Goal: Navigation & Orientation: Understand site structure

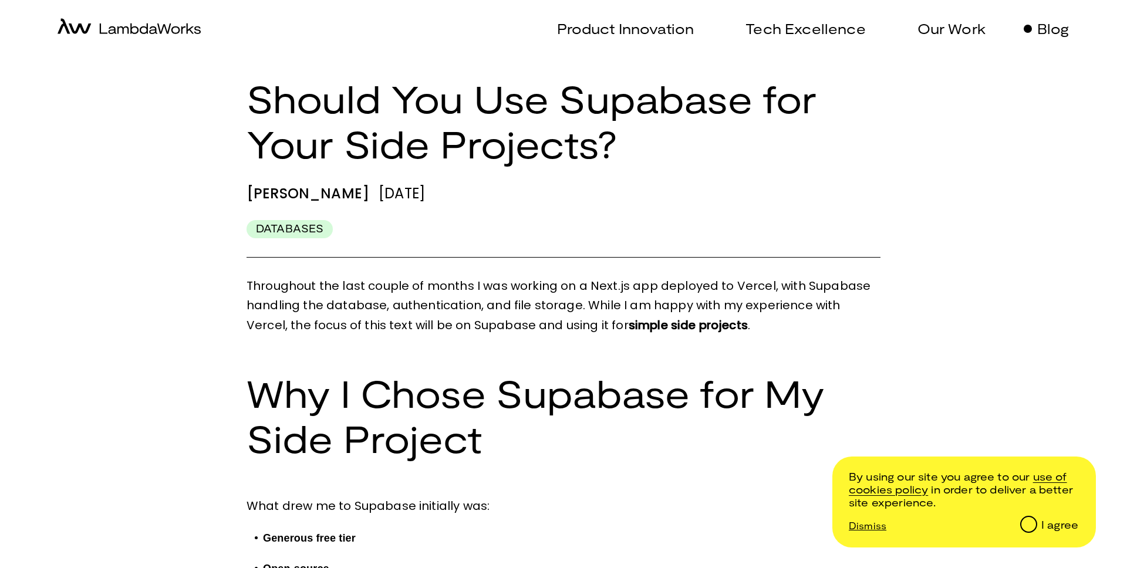
click at [126, 28] on icon "home-icon" at bounding box center [129, 26] width 143 height 16
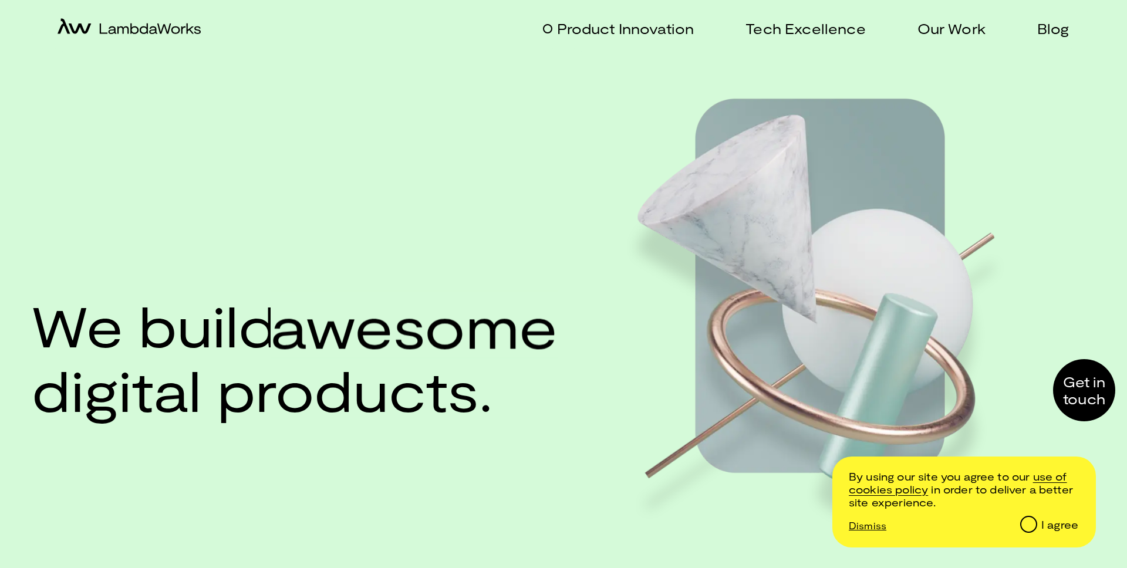
click at [567, 28] on p "Product Innovation" at bounding box center [625, 28] width 137 height 17
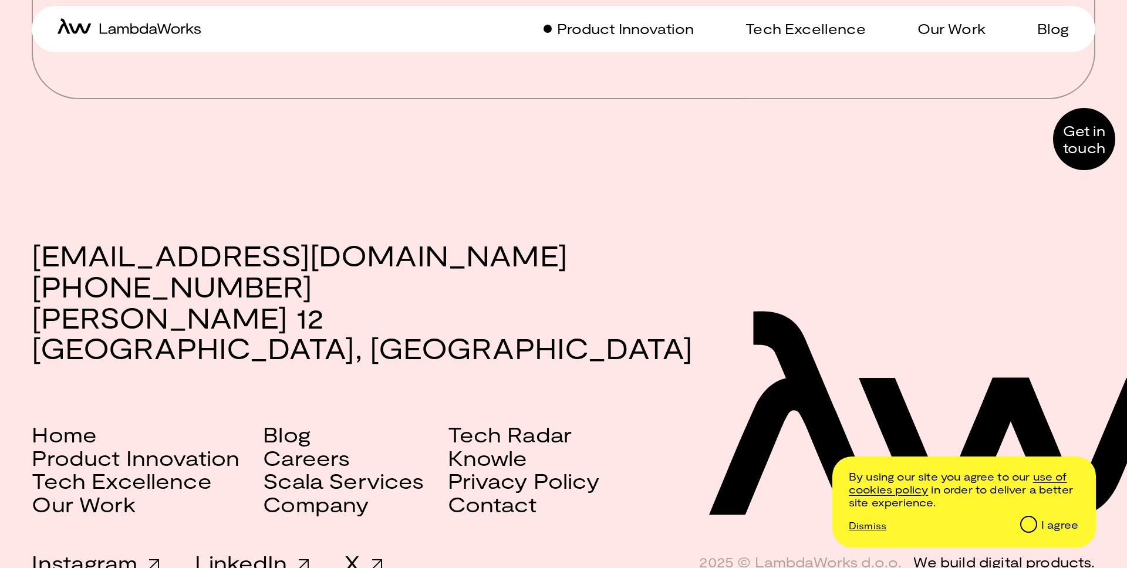
scroll to position [2006, 0]
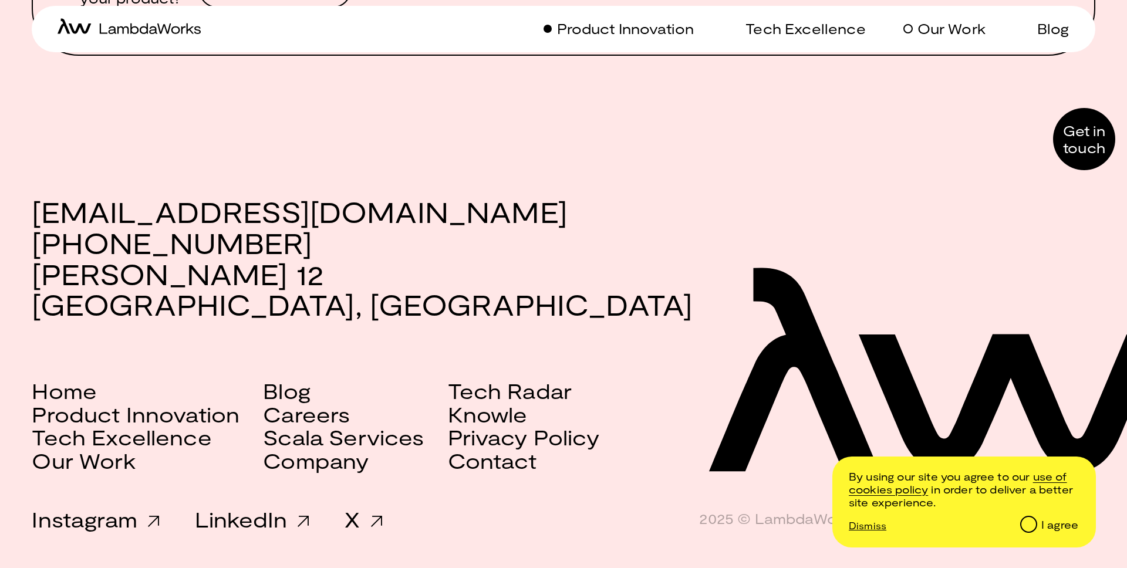
click at [947, 23] on p "Our Work" at bounding box center [952, 28] width 68 height 17
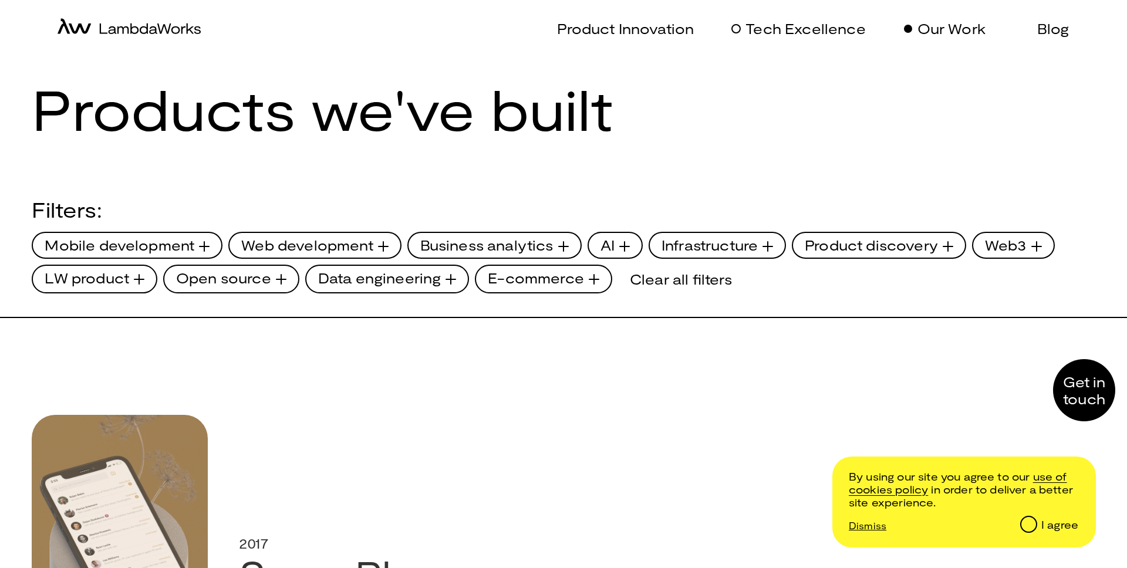
click at [772, 33] on p "Tech Excellence" at bounding box center [806, 28] width 120 height 17
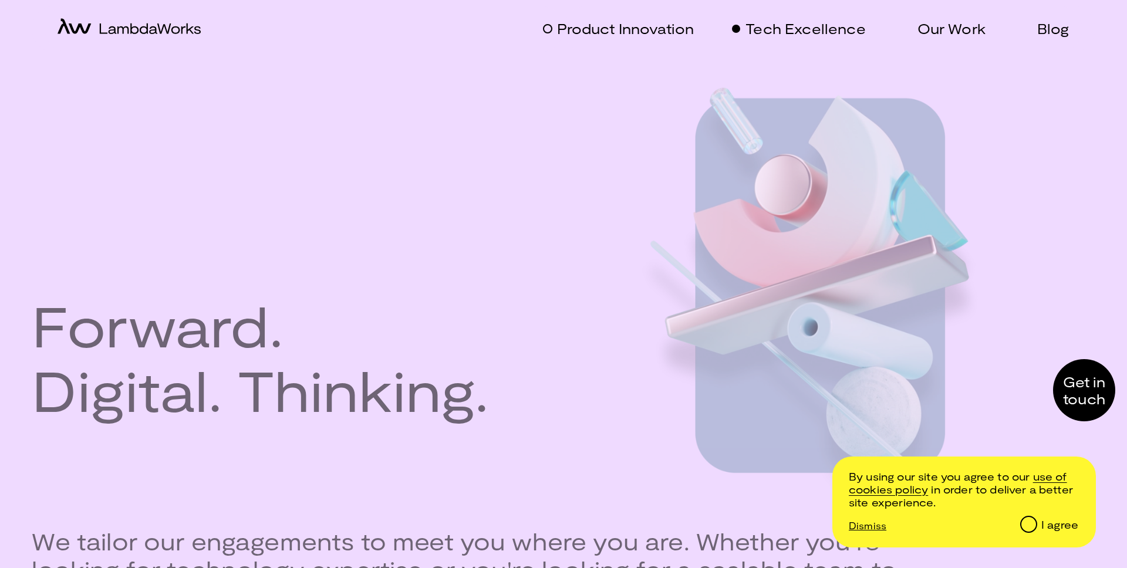
click at [643, 31] on p "Product Innovation" at bounding box center [625, 28] width 137 height 17
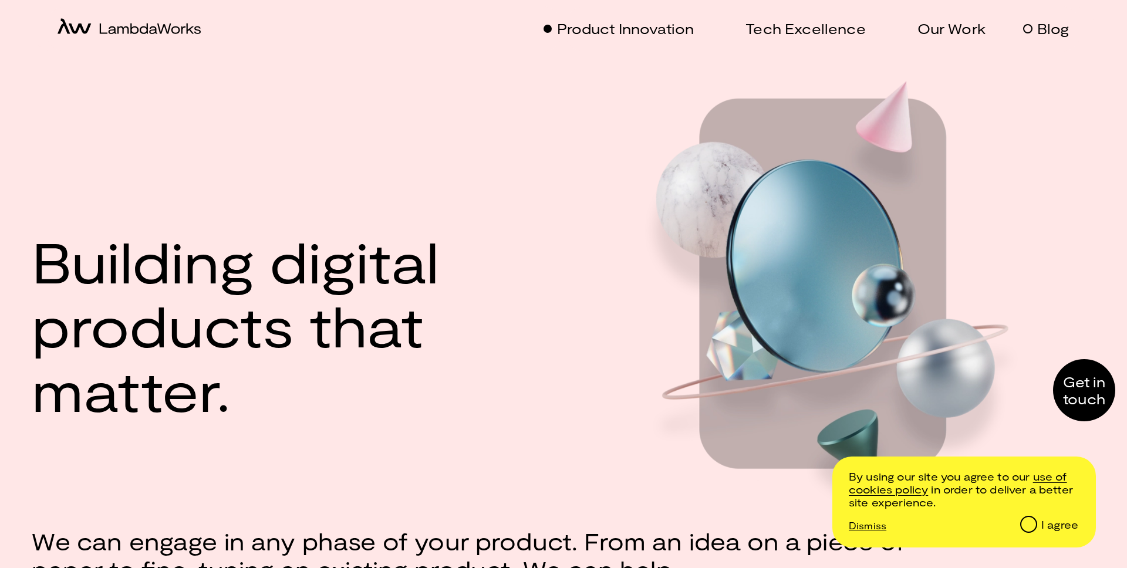
click at [1047, 27] on p "Blog" at bounding box center [1054, 28] width 32 height 17
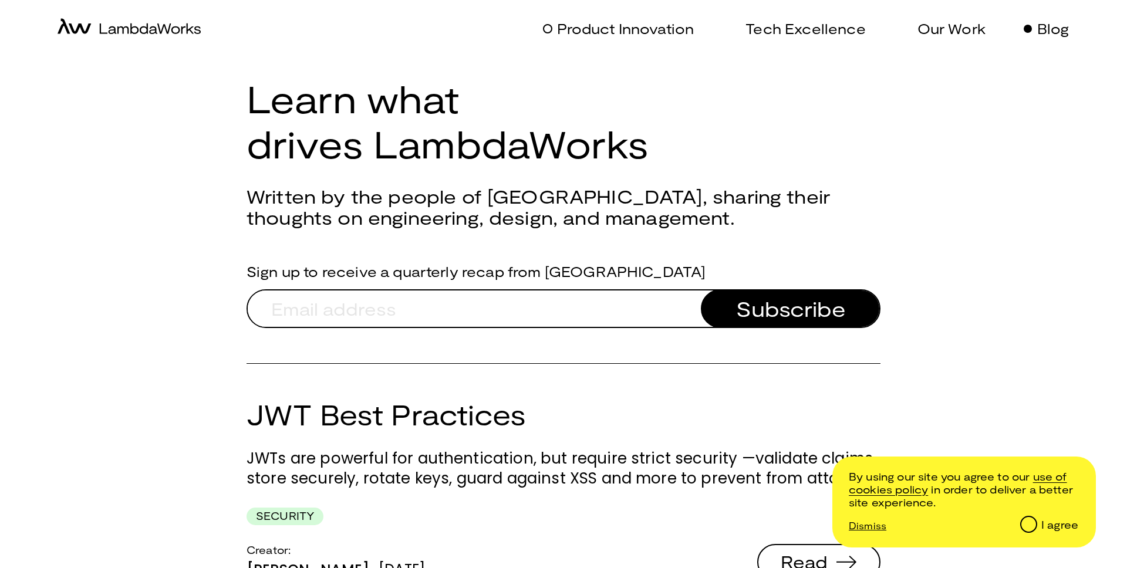
click at [587, 31] on p "Product Innovation" at bounding box center [625, 28] width 137 height 17
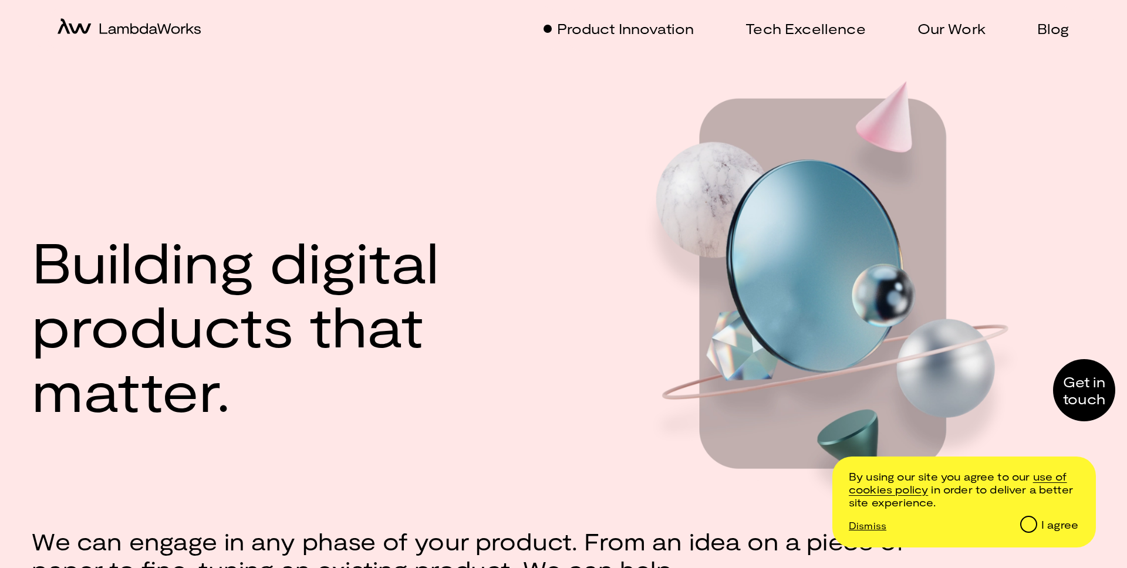
click at [96, 26] on icon "home-icon" at bounding box center [129, 26] width 143 height 16
